Goal: Task Accomplishment & Management: Use online tool/utility

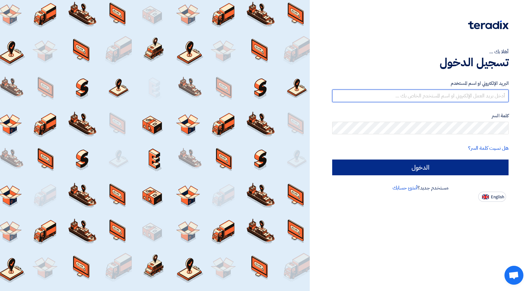
type input "[EMAIL_ADDRESS][DOMAIN_NAME]"
click at [411, 166] on input "الدخول" at bounding box center [420, 168] width 176 height 16
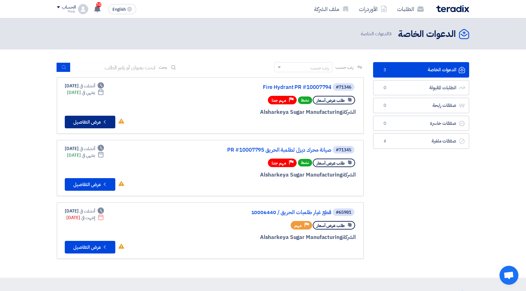
click at [95, 122] on button "Check details عرض التفاصيل" at bounding box center [90, 122] width 51 height 13
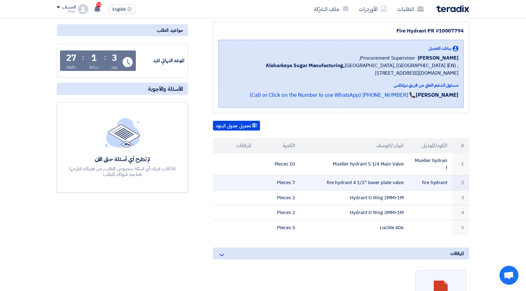
scroll to position [73, 0]
